Goal: Find specific page/section: Find specific page/section

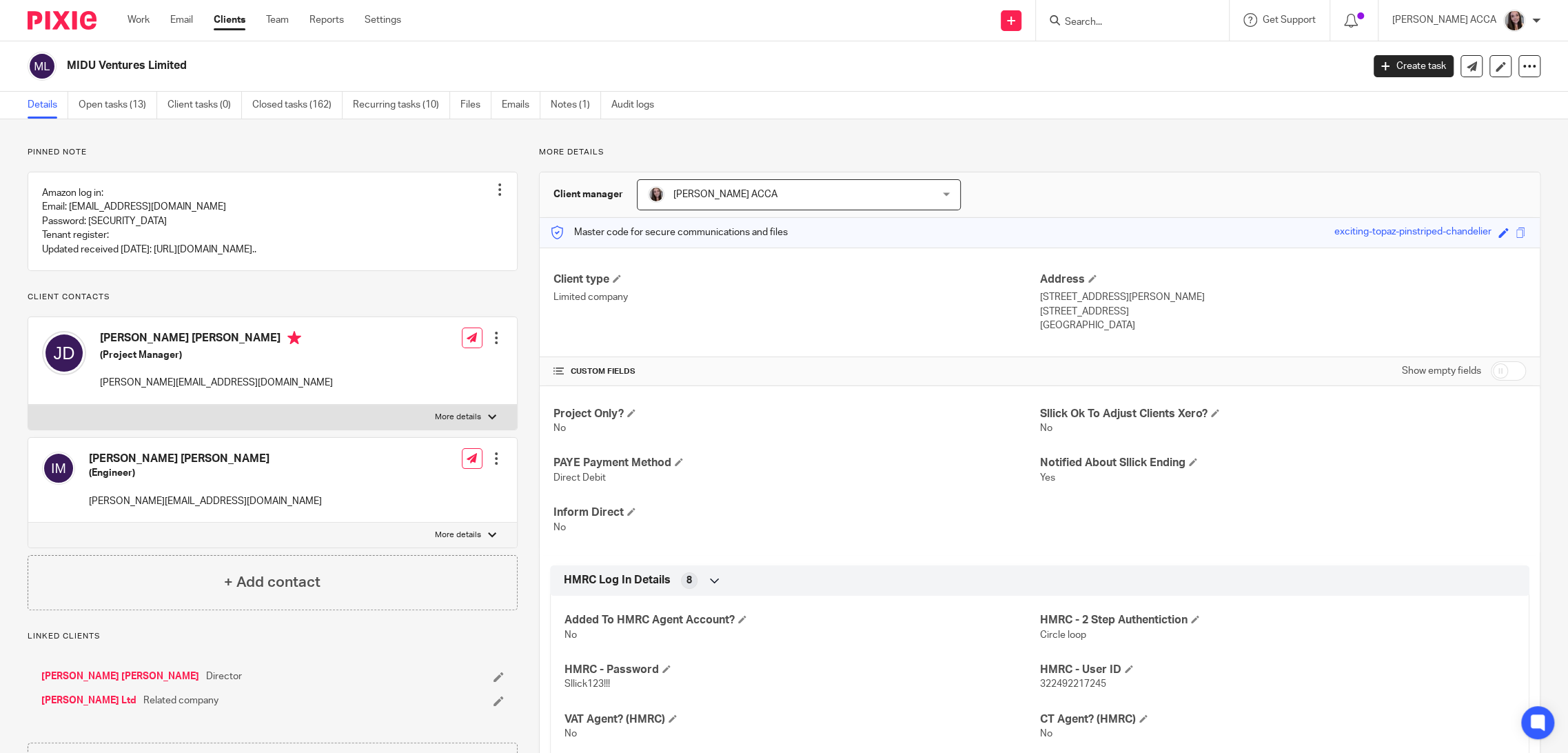
scroll to position [601, 0]
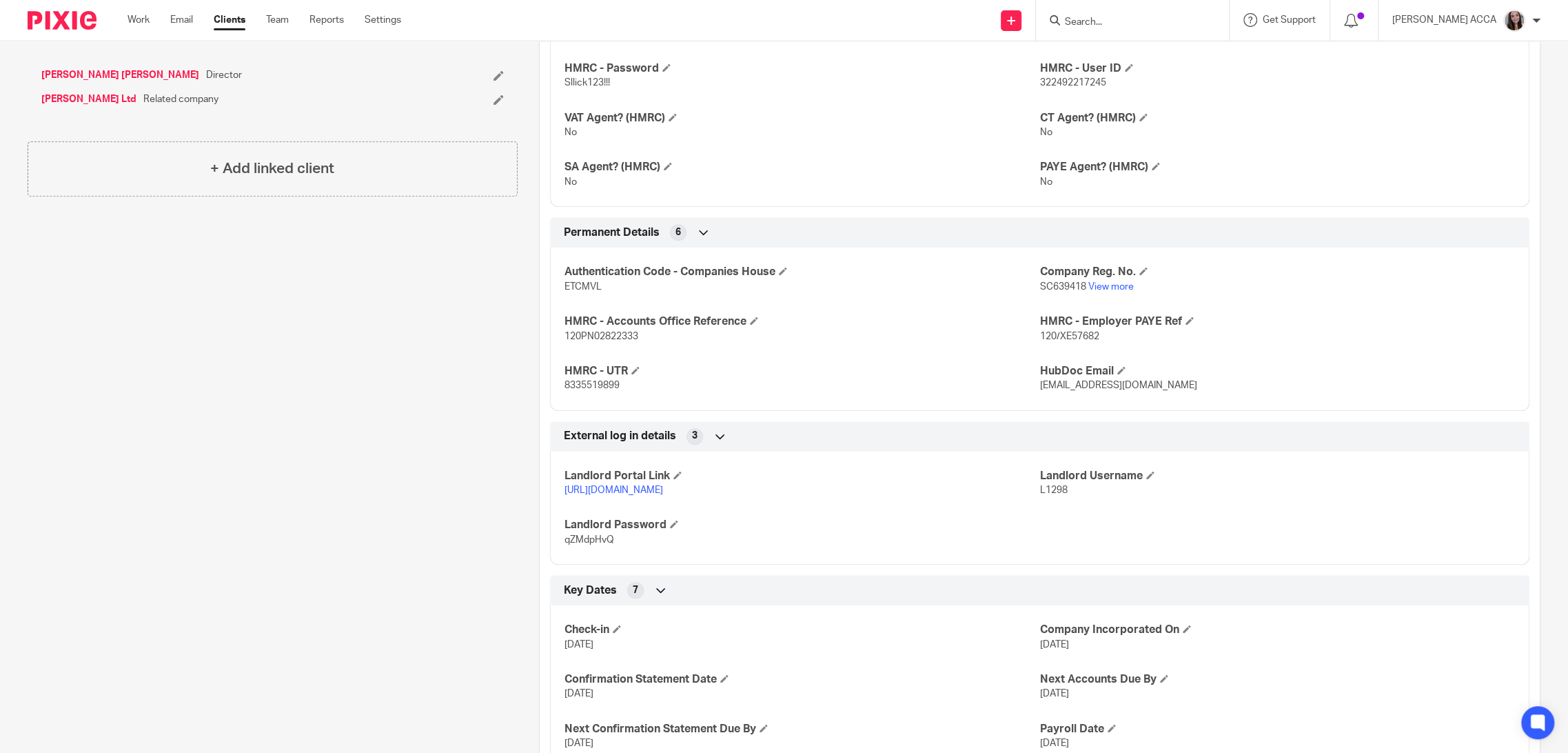
click at [1111, 30] on div at bounding box center [1132, 20] width 193 height 41
click at [1109, 24] on input "Search" at bounding box center [1125, 23] width 124 height 12
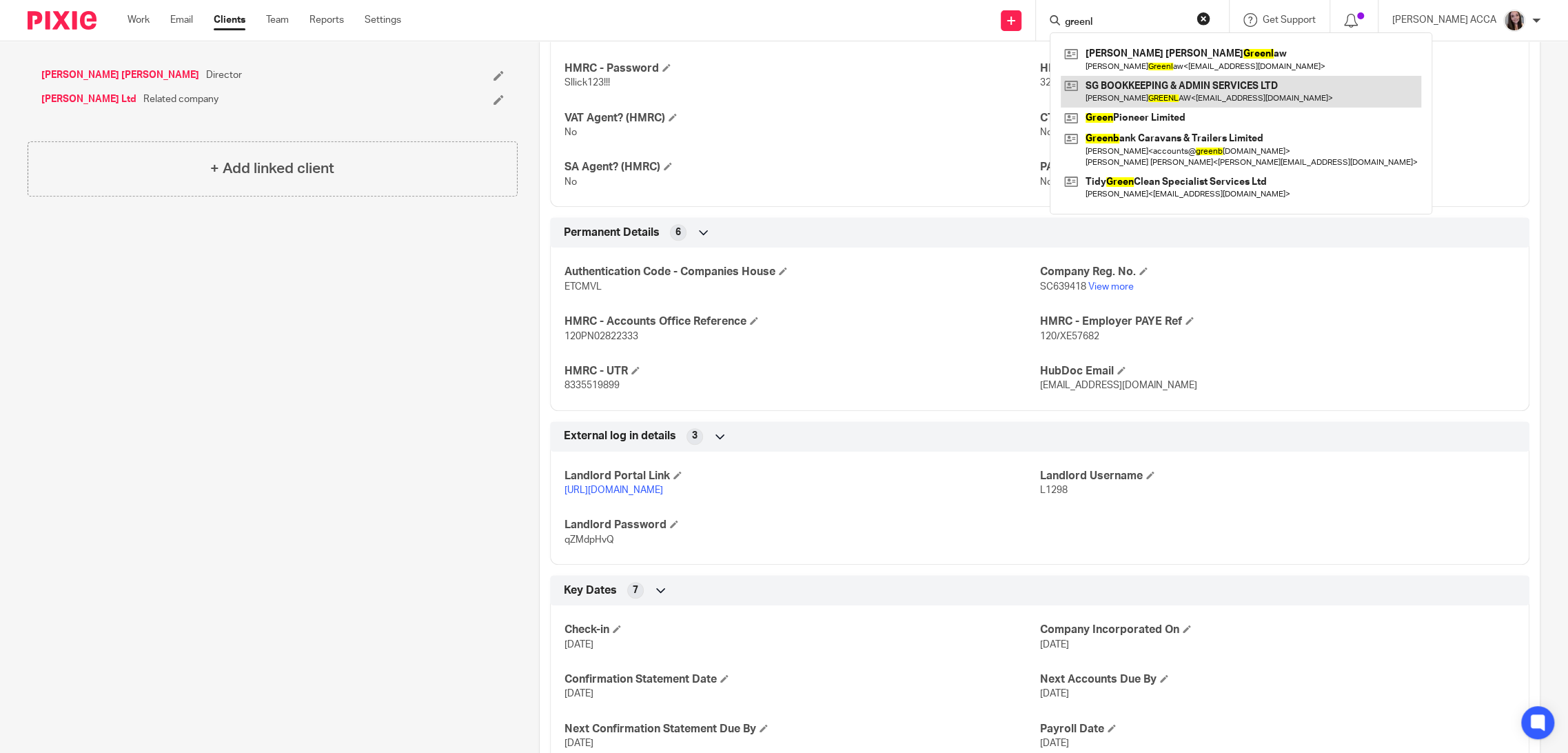
type input "greenl"
click at [1142, 85] on link at bounding box center [1241, 92] width 360 height 32
